Goal: Communication & Community: Participate in discussion

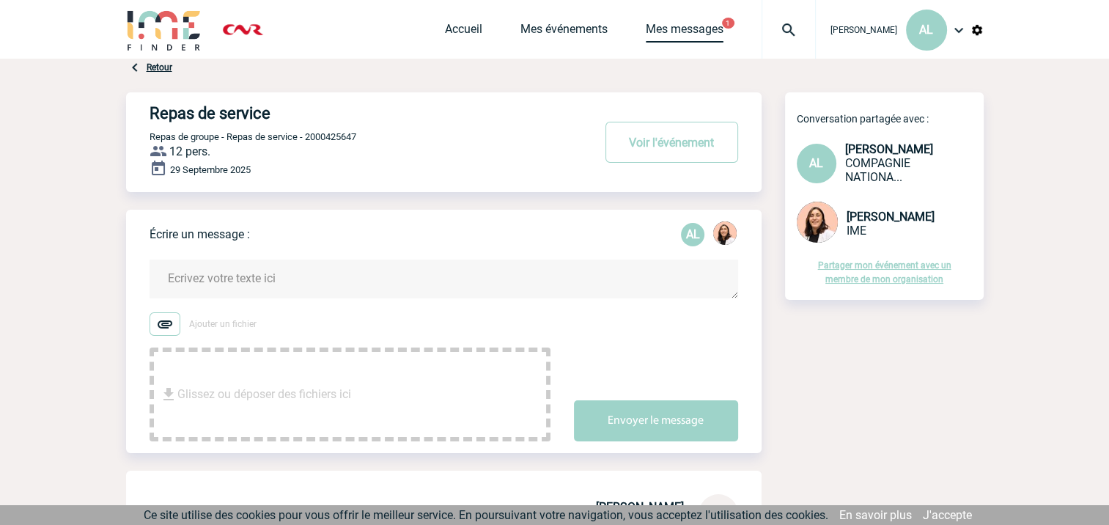
click at [704, 34] on link "Mes messages" at bounding box center [685, 32] width 78 height 21
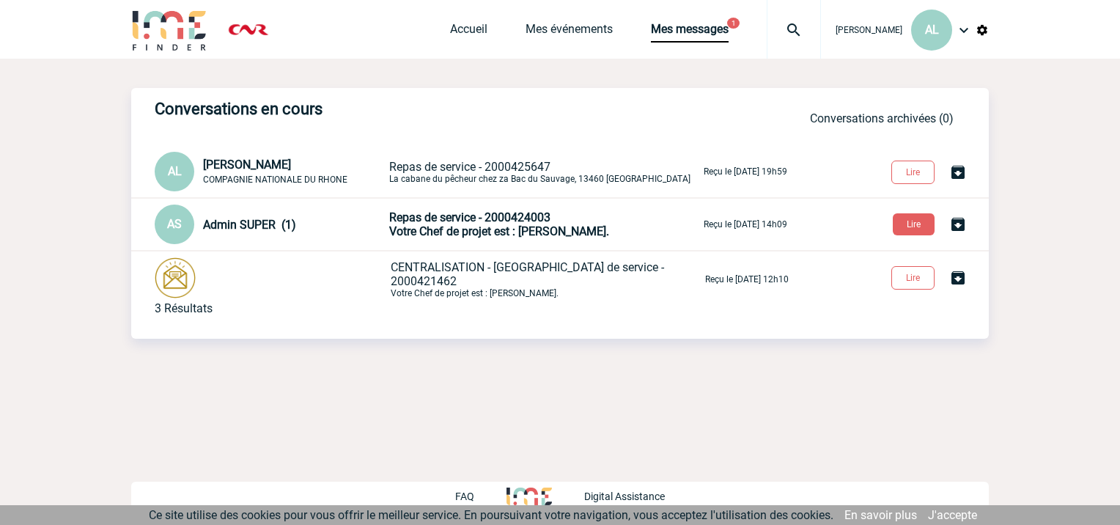
click at [498, 232] on span "Votre Chef de projet est : [PERSON_NAME]." at bounding box center [499, 231] width 220 height 14
